Goal: Information Seeking & Learning: Learn about a topic

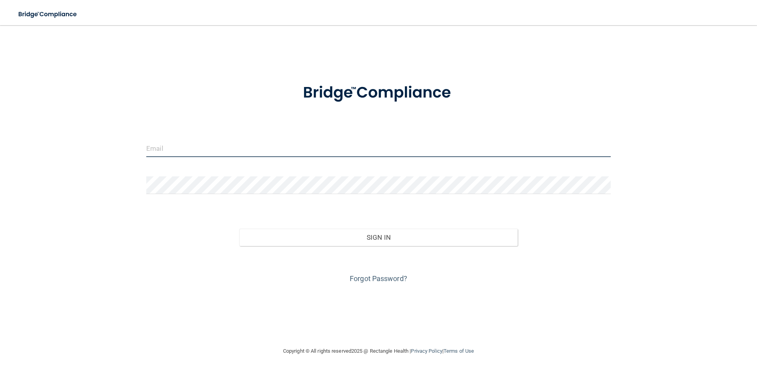
click at [365, 146] on input "email" at bounding box center [378, 148] width 464 height 18
click at [261, 146] on input "email" at bounding box center [378, 148] width 464 height 18
click at [389, 148] on input "email" at bounding box center [378, 148] width 464 height 18
click at [419, 147] on input "email" at bounding box center [378, 148] width 464 height 18
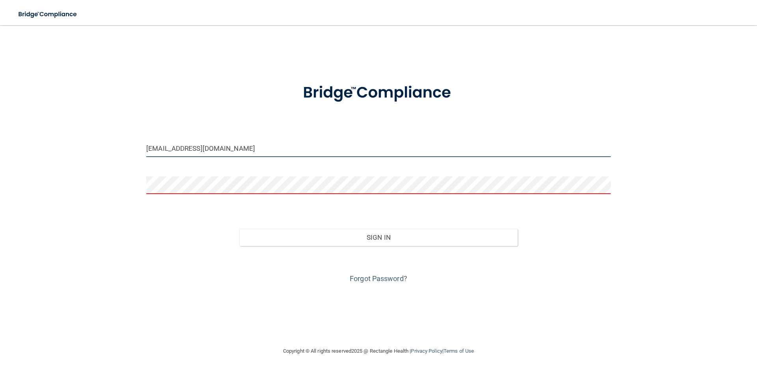
type input "[EMAIL_ADDRESS][DOMAIN_NAME]"
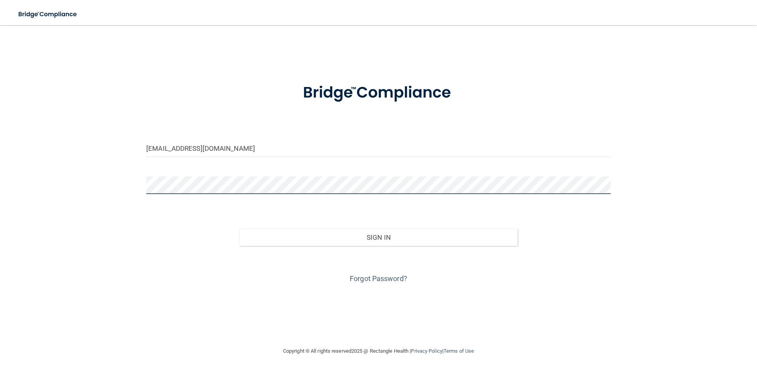
click at [239, 229] on button "Sign In" at bounding box center [378, 237] width 279 height 17
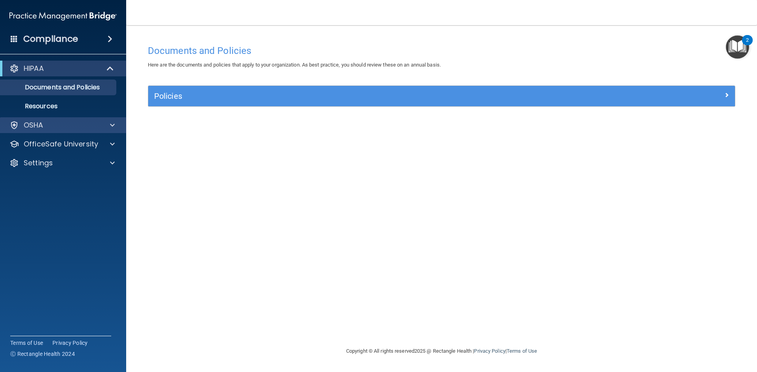
click at [45, 130] on div "OSHA" at bounding box center [63, 125] width 126 height 16
click at [112, 125] on span at bounding box center [112, 125] width 5 height 9
click at [113, 124] on span at bounding box center [112, 125] width 5 height 9
click at [109, 73] on span at bounding box center [111, 68] width 7 height 9
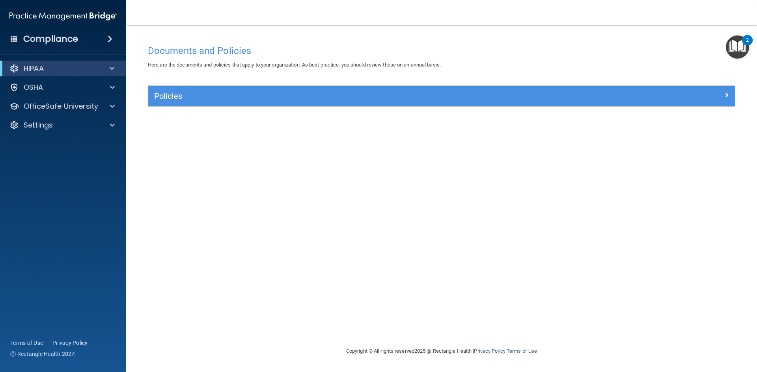
click at [109, 74] on div "HIPAA" at bounding box center [63, 69] width 126 height 16
click at [114, 88] on span at bounding box center [112, 87] width 5 height 9
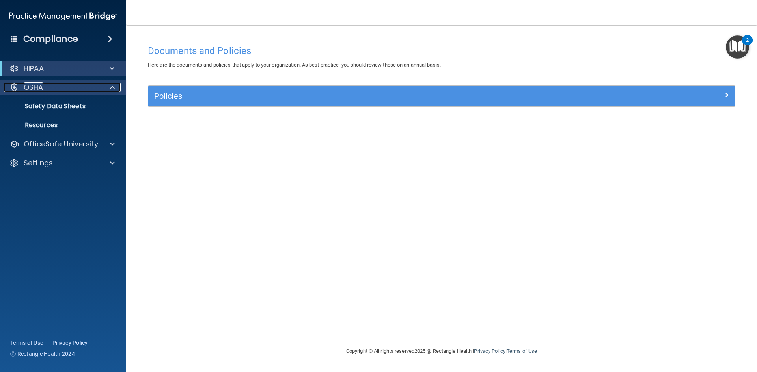
click at [46, 91] on div "OSHA" at bounding box center [53, 87] width 98 height 9
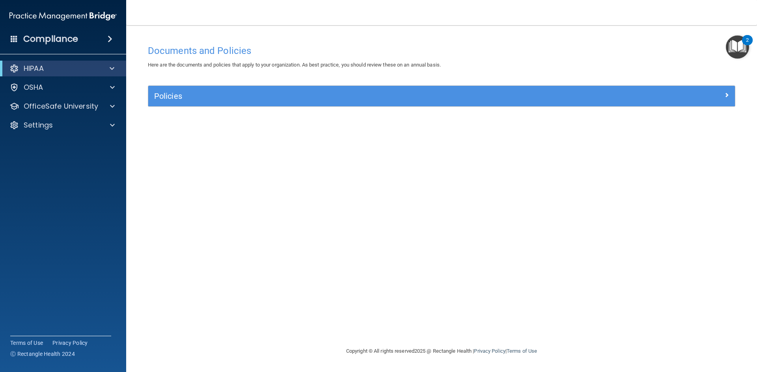
click at [744, 39] on div "2" at bounding box center [747, 40] width 11 height 10
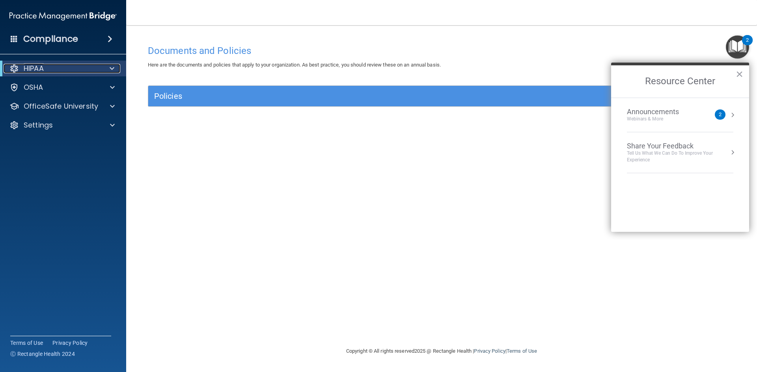
click at [53, 71] on div "HIPAA" at bounding box center [52, 68] width 97 height 9
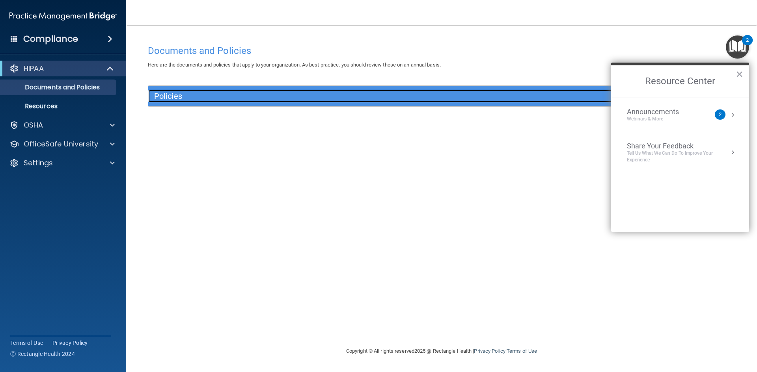
click at [176, 102] on div "Policies" at bounding box center [368, 96] width 440 height 13
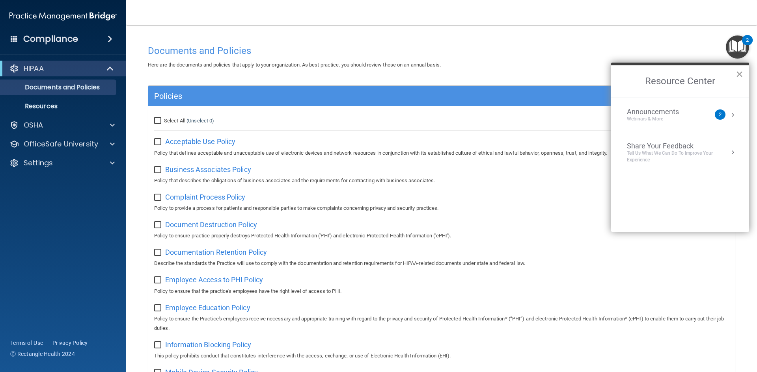
click at [738, 76] on button "×" at bounding box center [738, 74] width 7 height 13
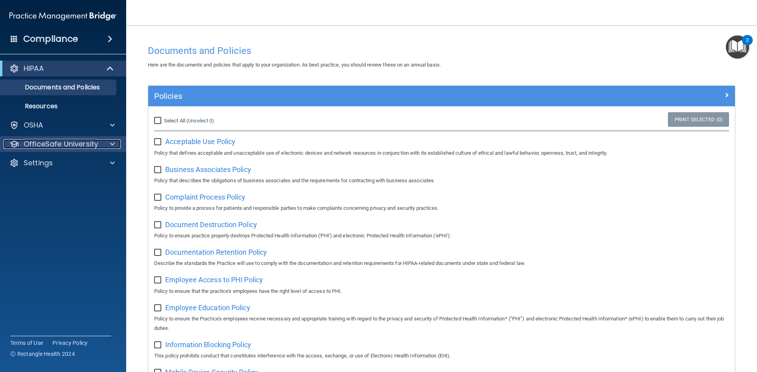
click at [75, 144] on p "OfficeSafe University" at bounding box center [61, 143] width 74 height 9
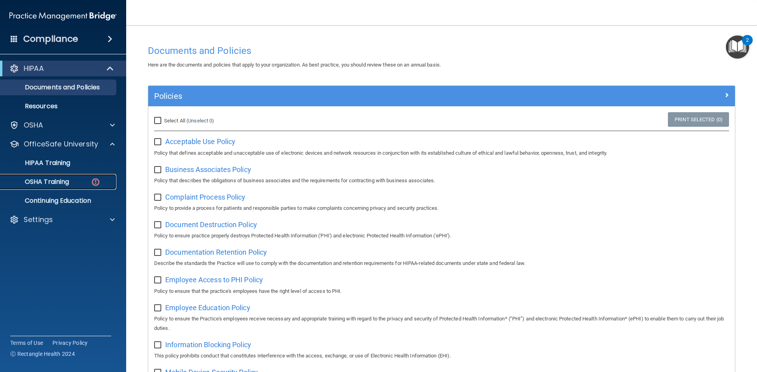
click at [66, 180] on p "OSHA Training" at bounding box center [37, 182] width 64 height 8
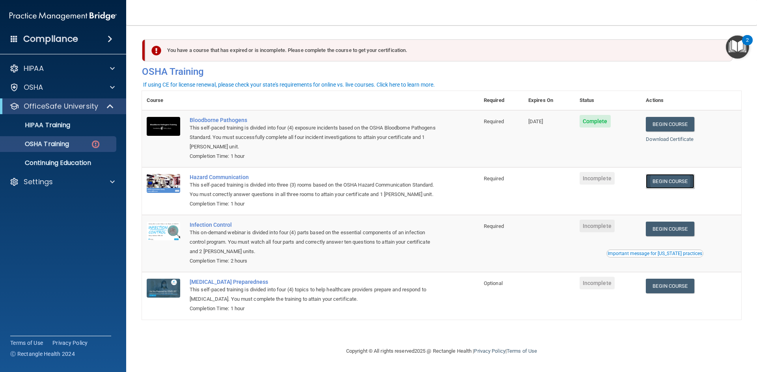
click at [680, 181] on link "Begin Course" at bounding box center [669, 181] width 48 height 15
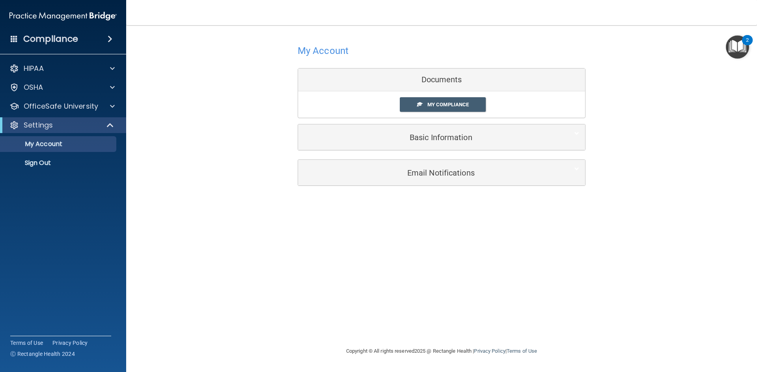
click at [737, 52] on img "Open Resource Center, 2 new notifications" at bounding box center [736, 46] width 23 height 23
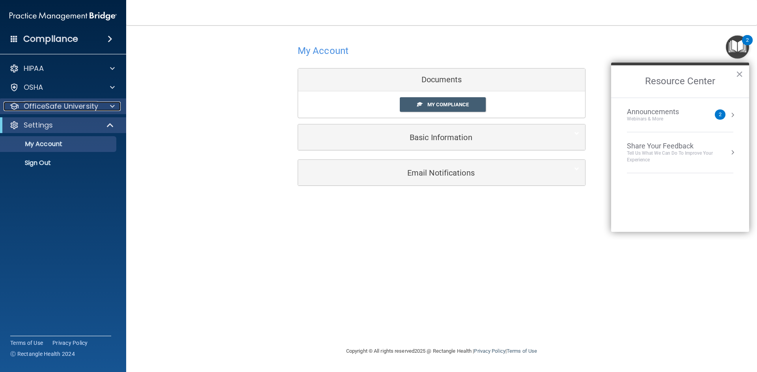
click at [108, 106] on div at bounding box center [111, 106] width 20 height 9
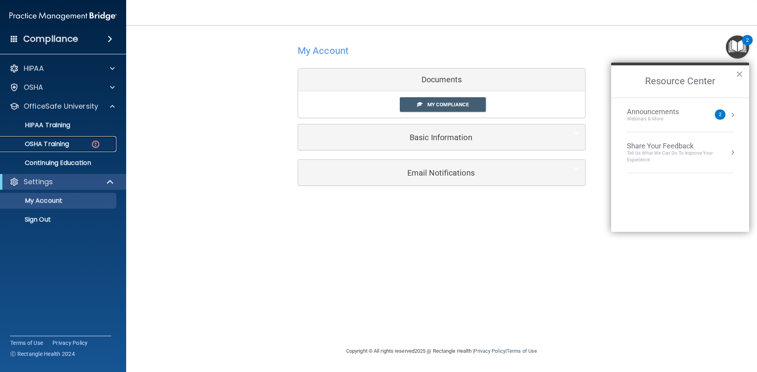
click at [86, 149] on link "OSHA Training" at bounding box center [54, 144] width 124 height 16
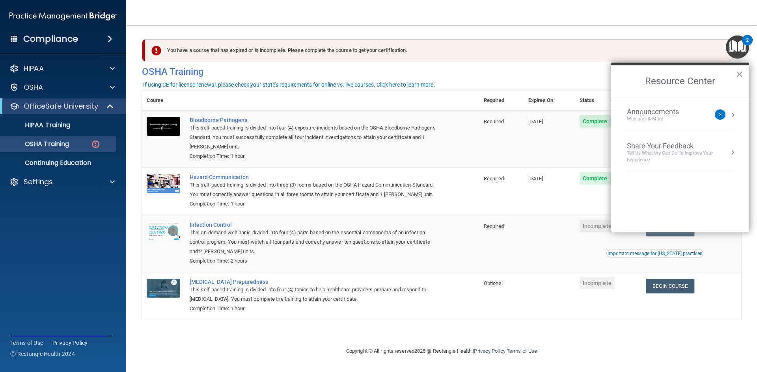
click at [739, 74] on button "×" at bounding box center [738, 74] width 7 height 13
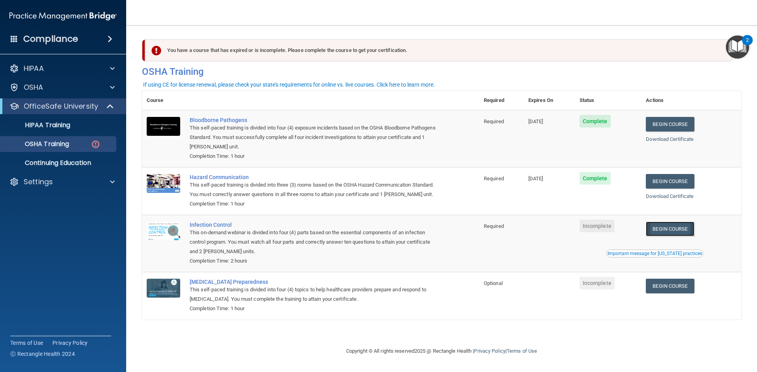
click at [673, 232] on link "Begin Course" at bounding box center [669, 229] width 48 height 15
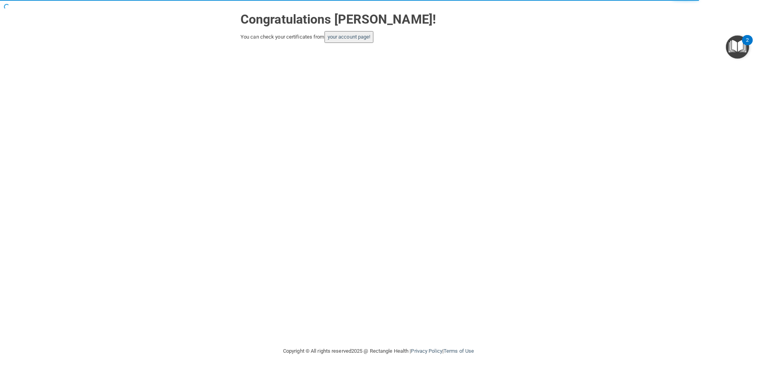
drag, startPoint x: 337, startPoint y: 42, endPoint x: 371, endPoint y: 39, distance: 34.4
click at [337, 41] on button "your account page!" at bounding box center [348, 37] width 49 height 12
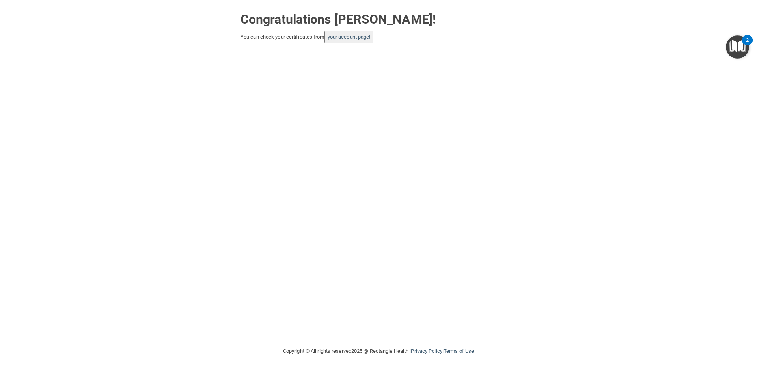
click at [348, 45] on div "Congratulations Bhargav Joshi! You can check your certificates from your accoun…" at bounding box center [378, 173] width 725 height 331
click at [351, 38] on link "your account page!" at bounding box center [348, 37] width 43 height 6
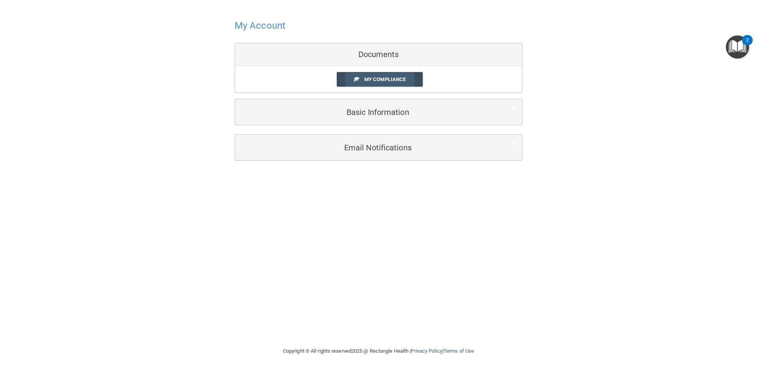
click at [370, 83] on link "My Compliance" at bounding box center [380, 79] width 86 height 15
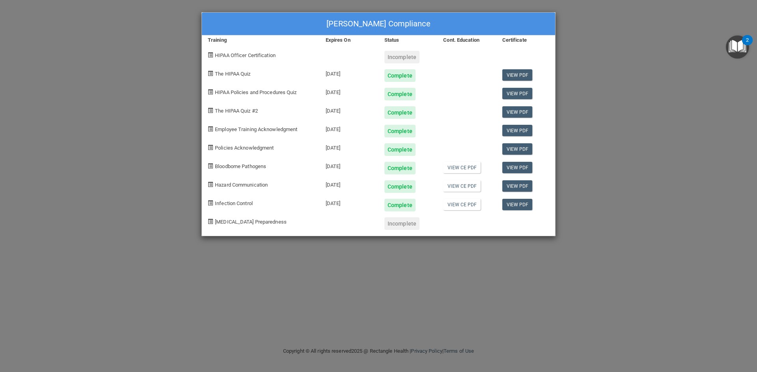
click at [153, 85] on div "Bhargav Joshi's Compliance Training Expires On Status Cont. Education Certifica…" at bounding box center [378, 186] width 757 height 372
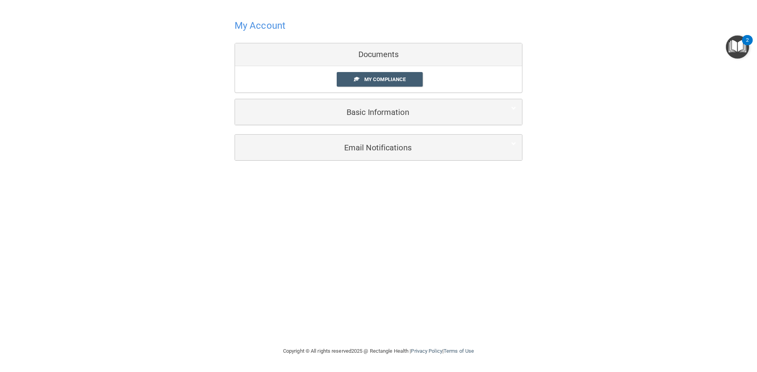
click at [359, 121] on div "Basic Information" at bounding box center [378, 112] width 287 height 26
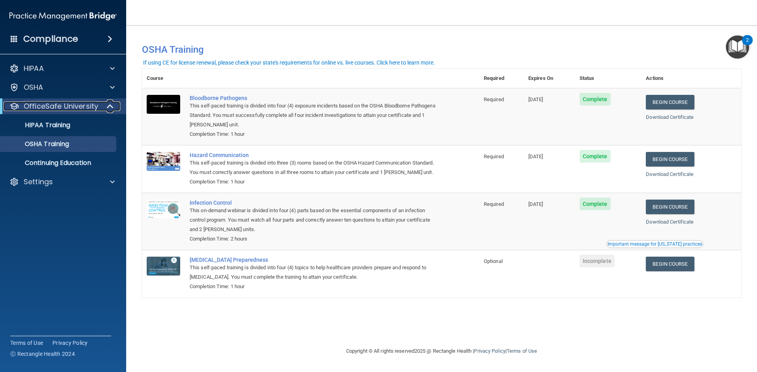
click at [113, 109] on span at bounding box center [111, 106] width 7 height 9
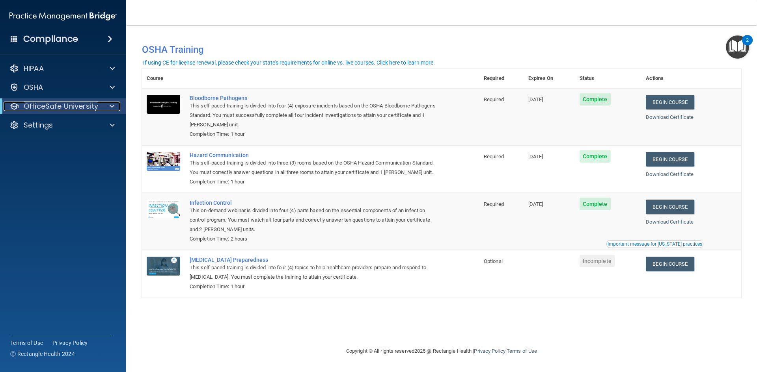
click at [113, 109] on span at bounding box center [112, 106] width 5 height 9
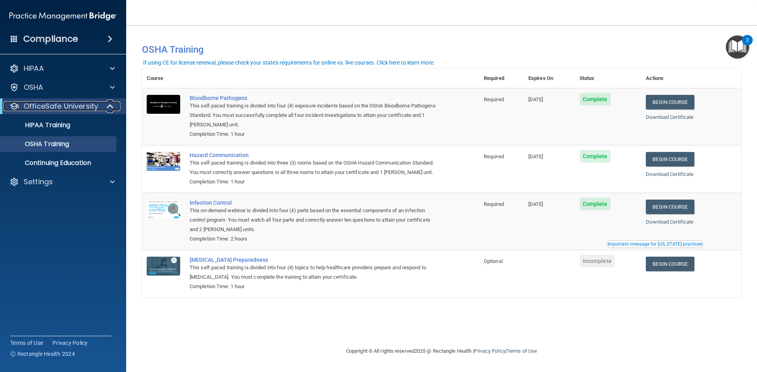
click at [113, 109] on span at bounding box center [111, 106] width 7 height 9
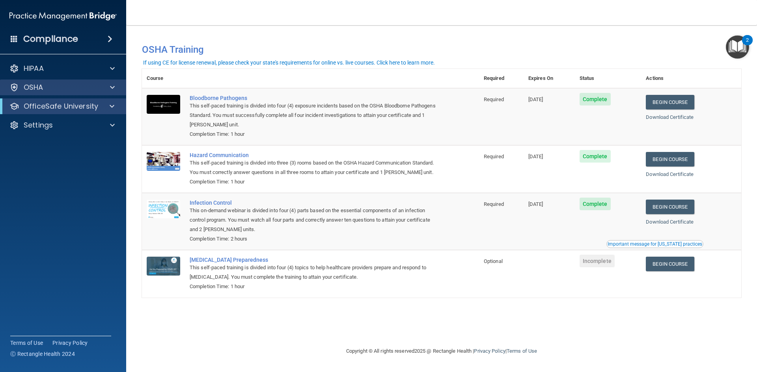
click at [86, 80] on div "OSHA" at bounding box center [63, 88] width 126 height 16
click at [113, 89] on span at bounding box center [112, 87] width 5 height 9
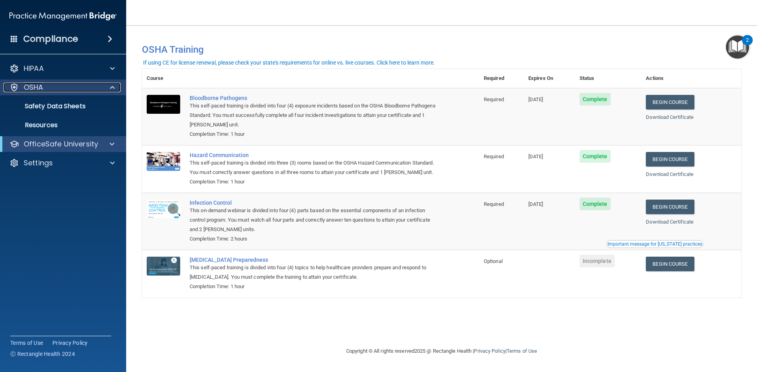
click at [113, 89] on span at bounding box center [112, 87] width 5 height 9
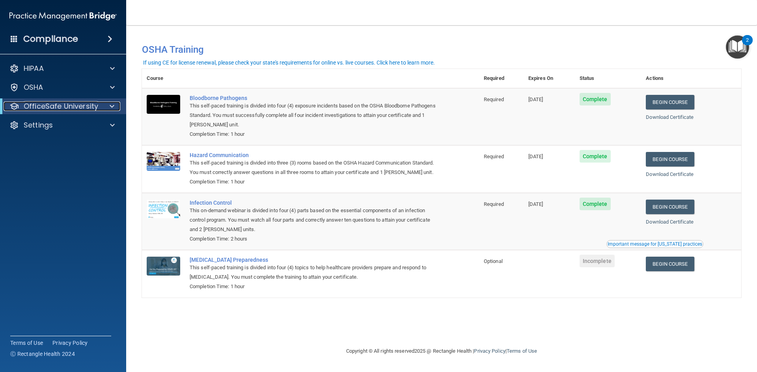
click at [114, 106] on div at bounding box center [110, 106] width 19 height 9
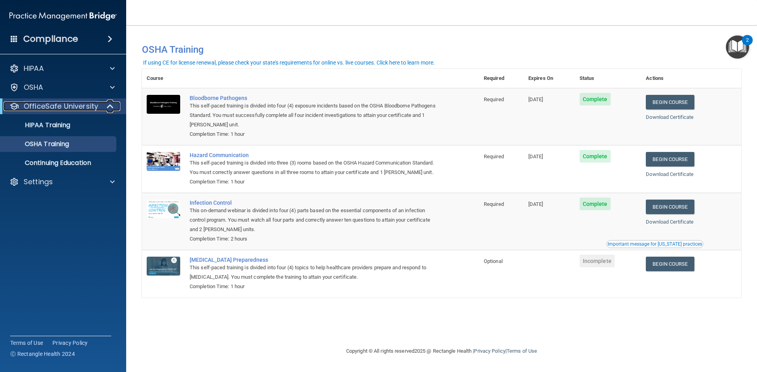
drag, startPoint x: 114, startPoint y: 106, endPoint x: 119, endPoint y: 107, distance: 4.4
click at [115, 106] on div at bounding box center [110, 106] width 19 height 9
